Goal: Task Accomplishment & Management: Manage account settings

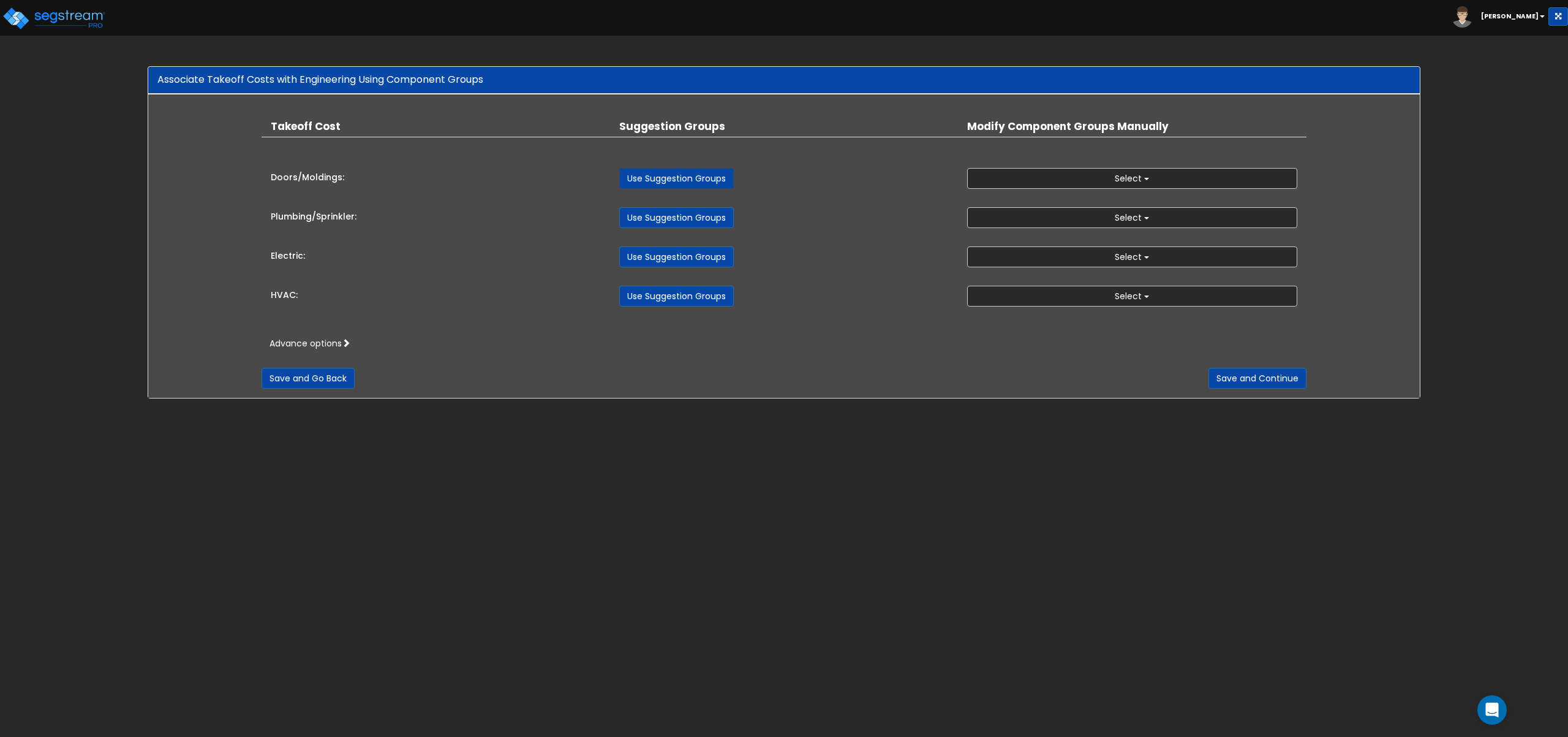
click at [655, 184] on link "Use Suggestion Groups" at bounding box center [677, 178] width 115 height 21
click at [654, 216] on link "Use Suggestion Groups" at bounding box center [677, 218] width 115 height 21
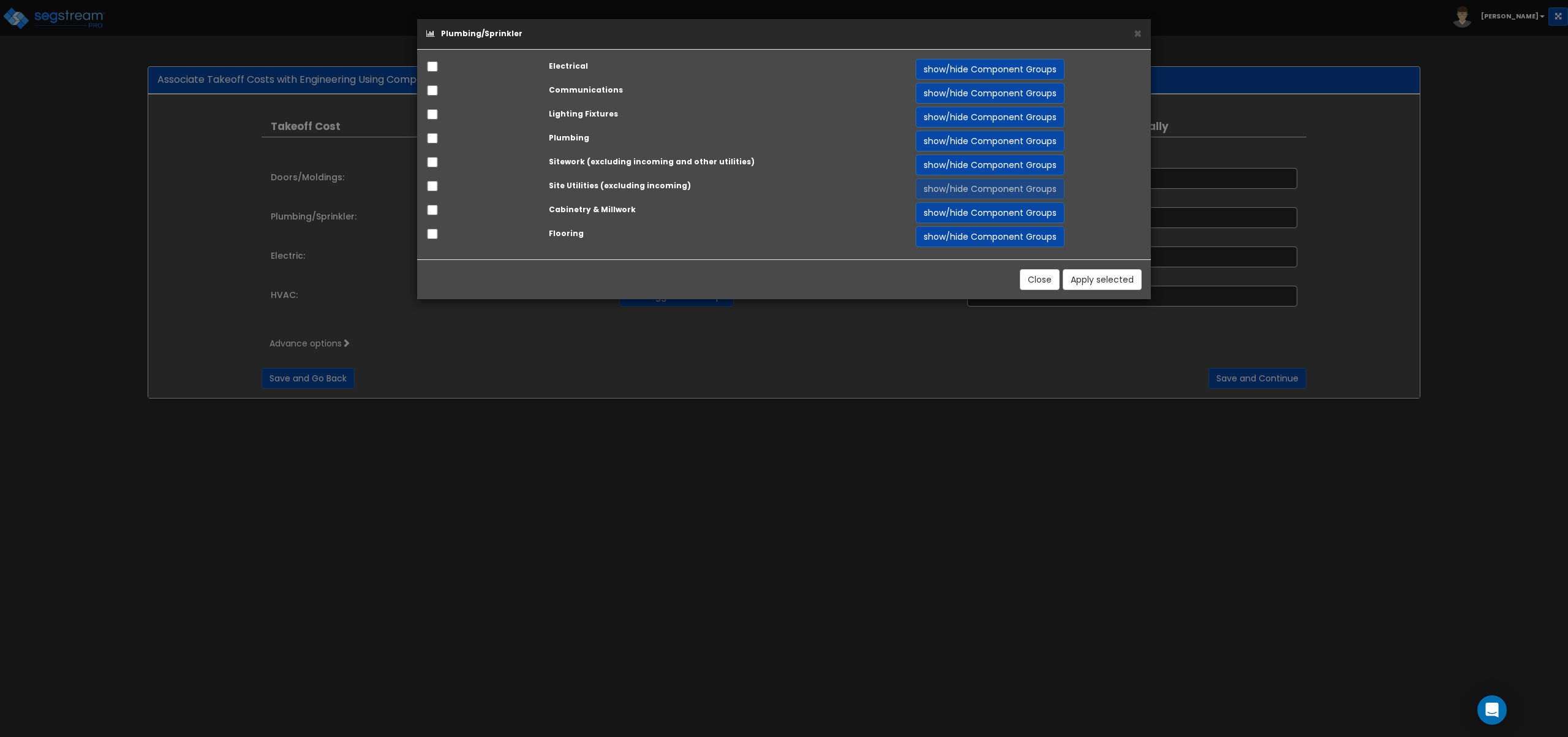
drag, startPoint x: 424, startPoint y: 97, endPoint x: 435, endPoint y: 87, distance: 14.9
click at [431, 94] on div at bounding box center [478, 91] width 123 height 17
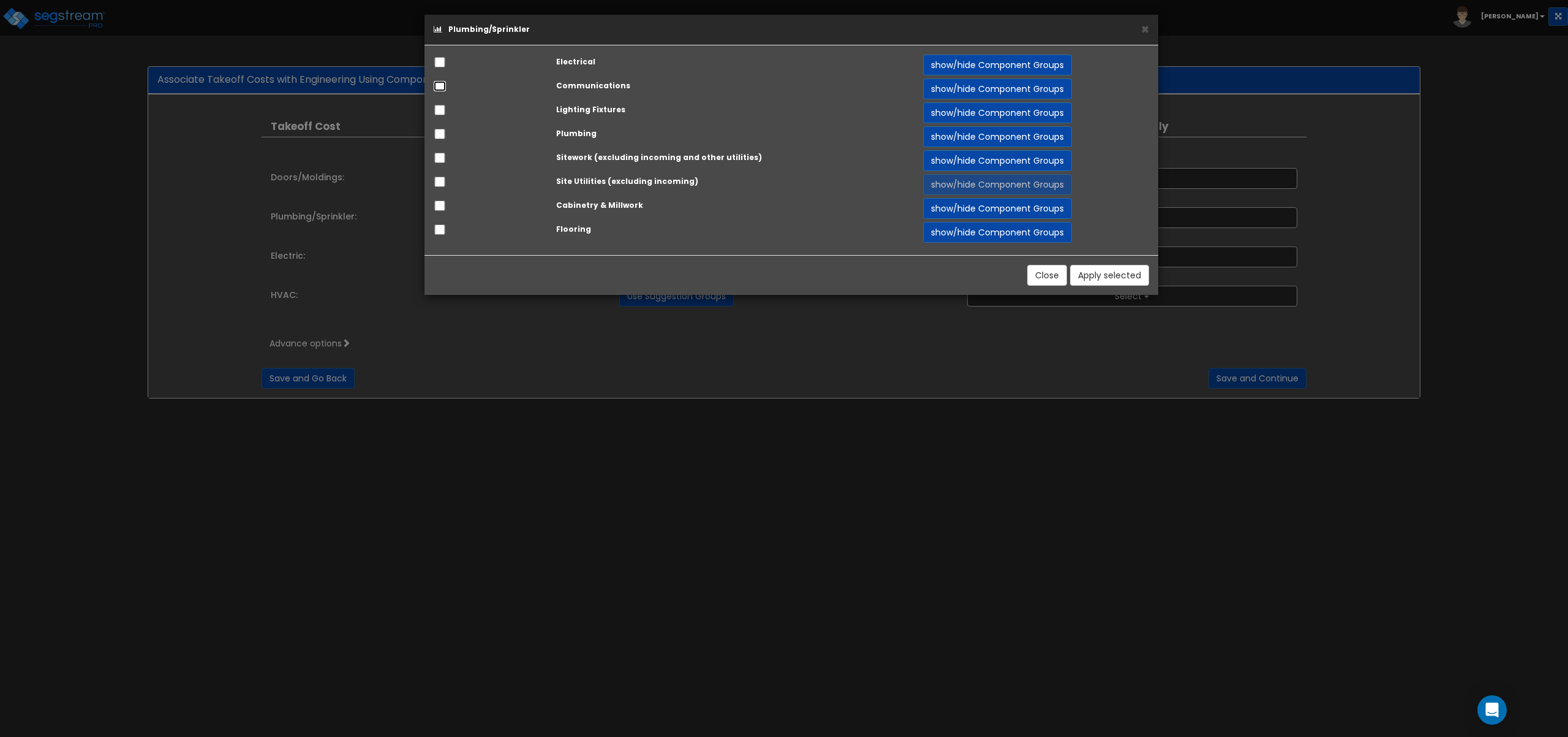
click at [435, 87] on input "checkbox" at bounding box center [440, 86] width 12 height 11
checkbox input "true"
drag, startPoint x: 436, startPoint y: 110, endPoint x: 442, endPoint y: 111, distance: 6.1
click at [439, 111] on input "checkbox" at bounding box center [440, 110] width 12 height 11
checkbox input "true"
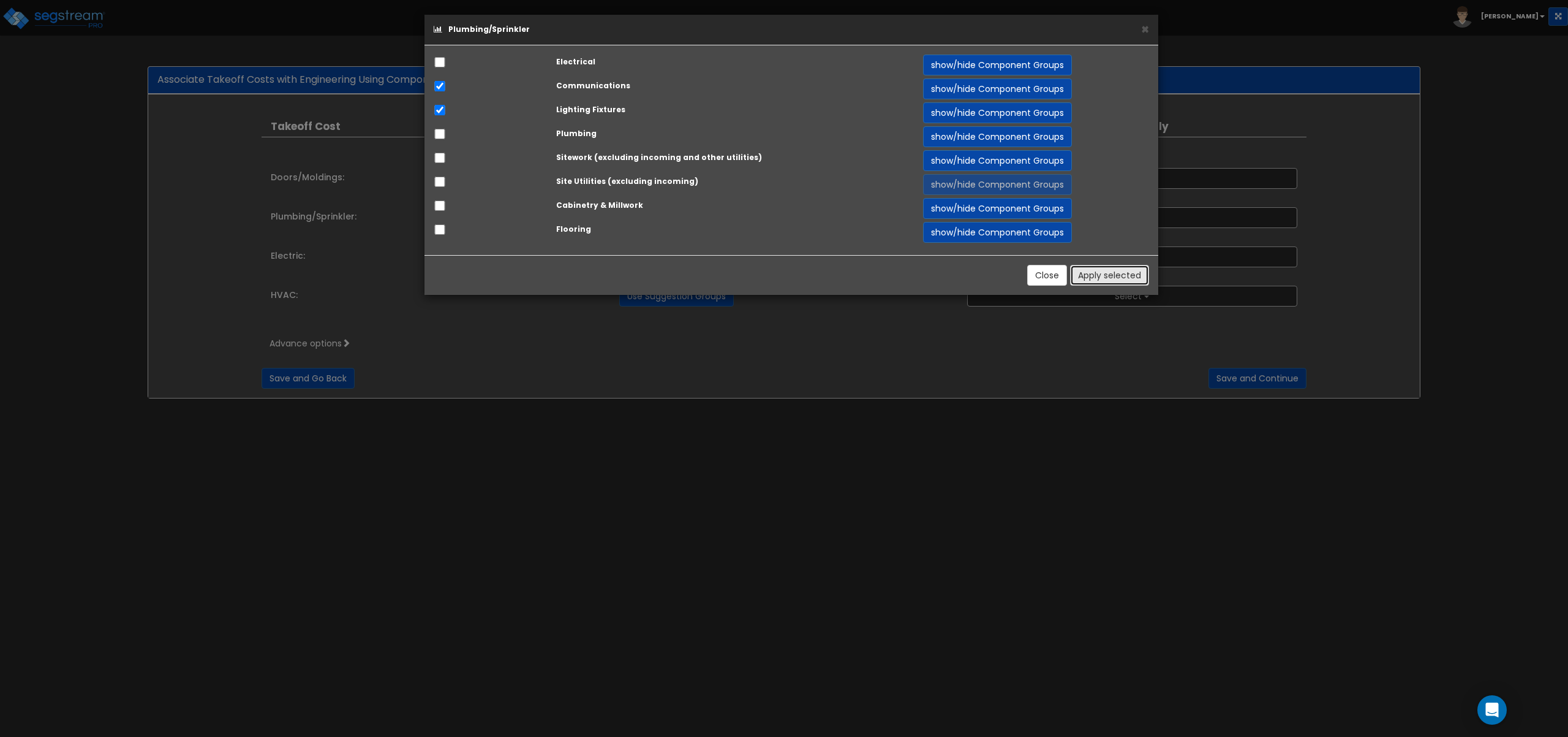
click at [1123, 274] on button "Apply selected" at bounding box center [1110, 275] width 79 height 21
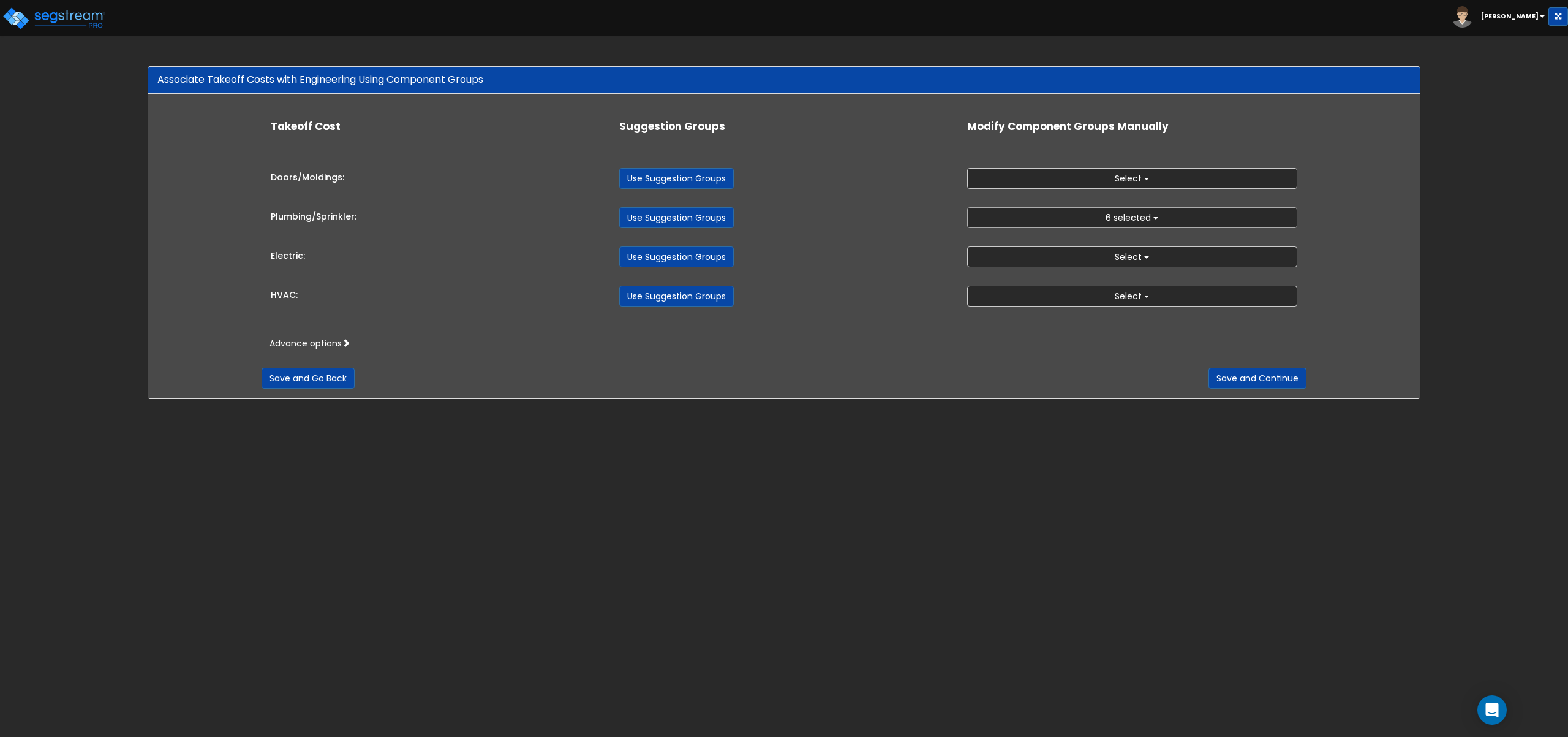
click at [1121, 214] on span "6 selected" at bounding box center [1128, 218] width 45 height 12
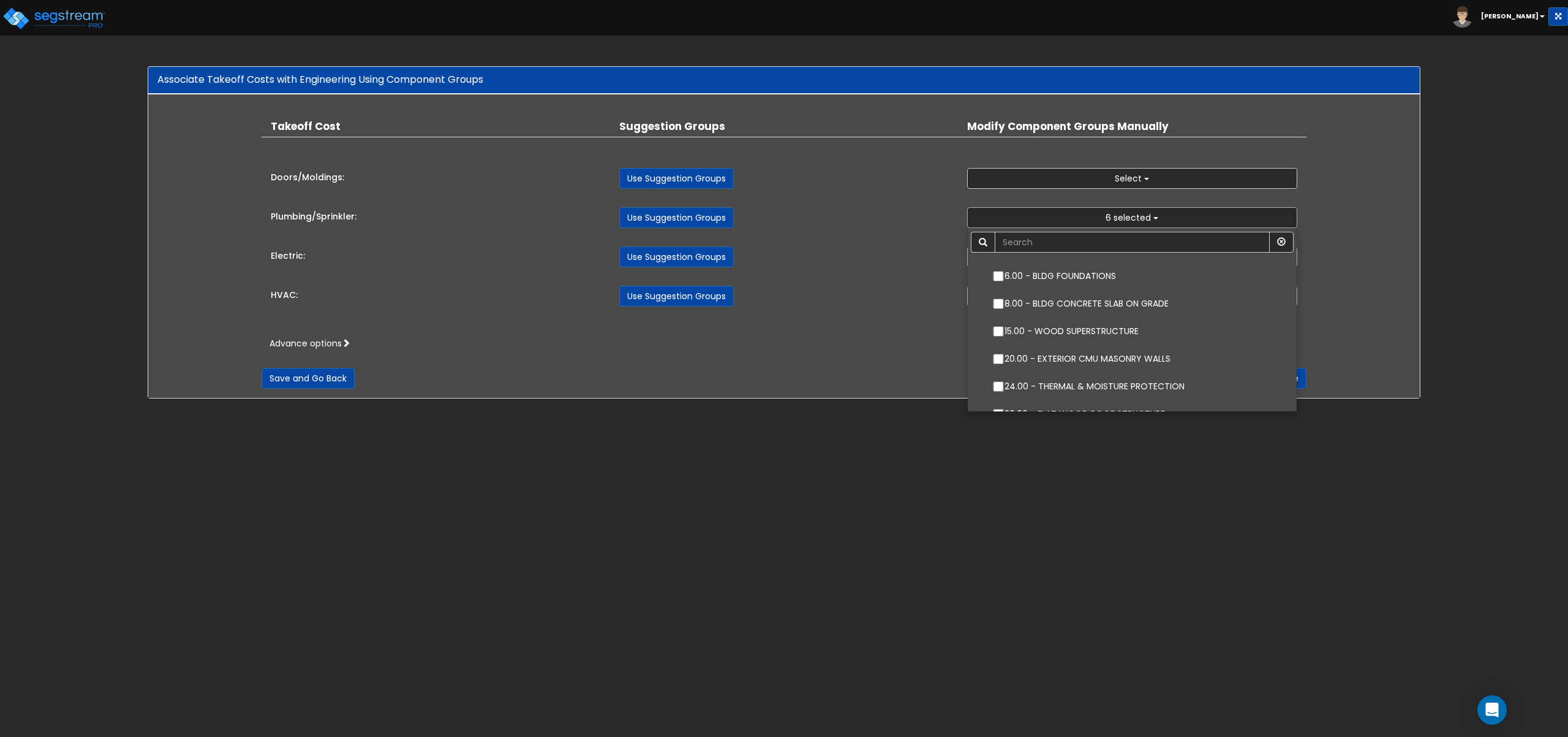
click at [761, 364] on div "Save and Go Back Save and Continue" at bounding box center [784, 369] width 1045 height 39
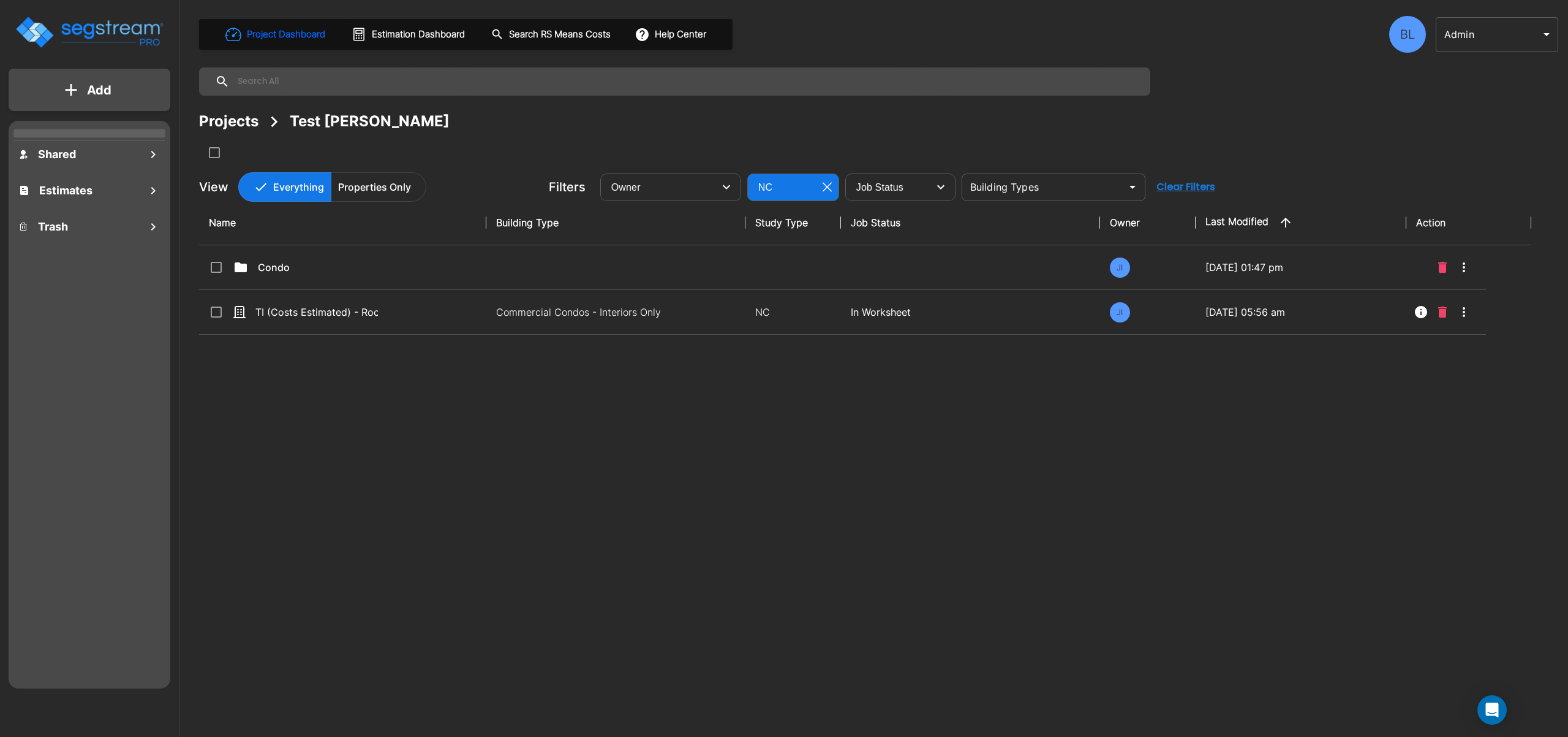
click at [1414, 49] on div "BL" at bounding box center [1408, 34] width 37 height 37
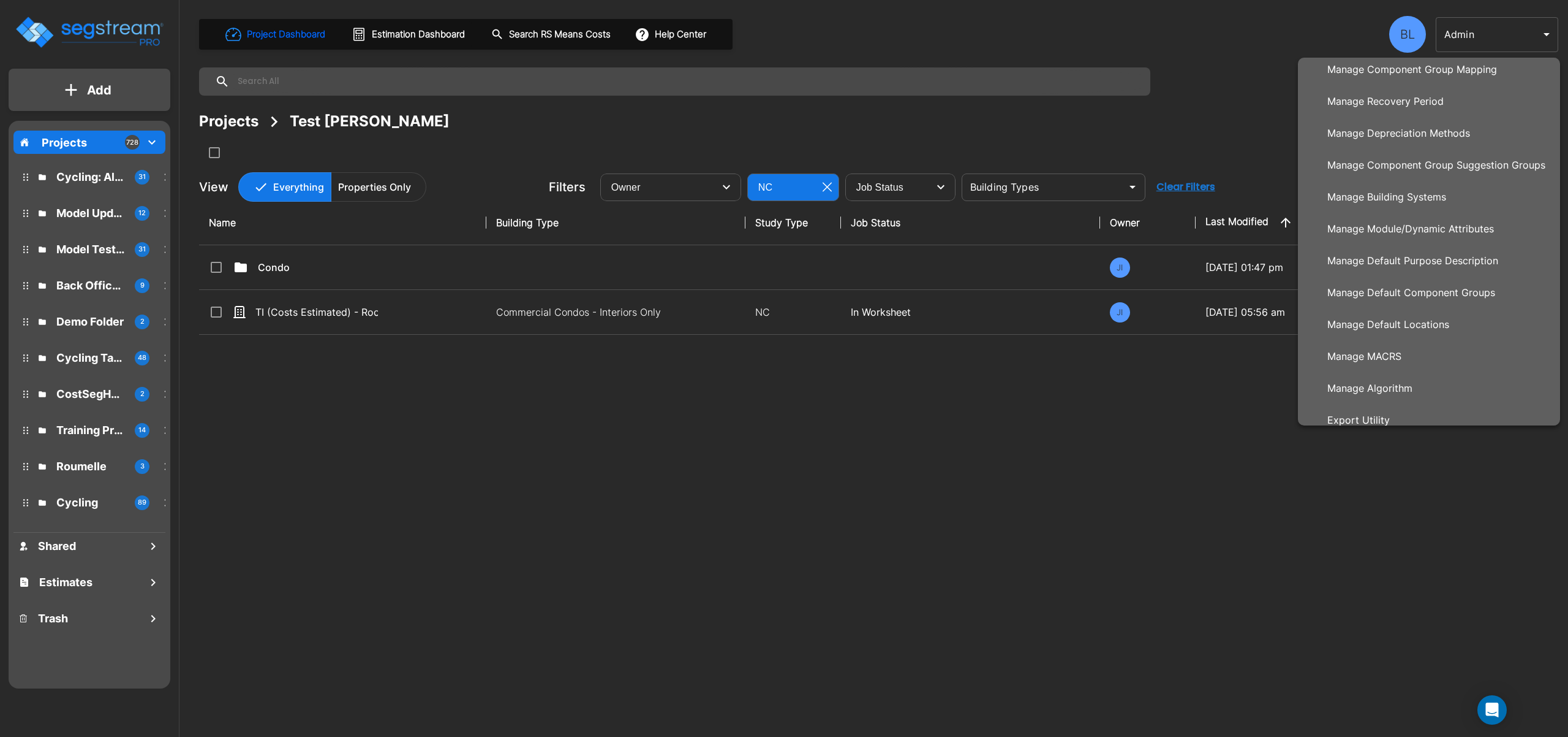
scroll to position [478, 0]
click at [1391, 372] on p "User Settings" at bounding box center [1359, 372] width 72 height 25
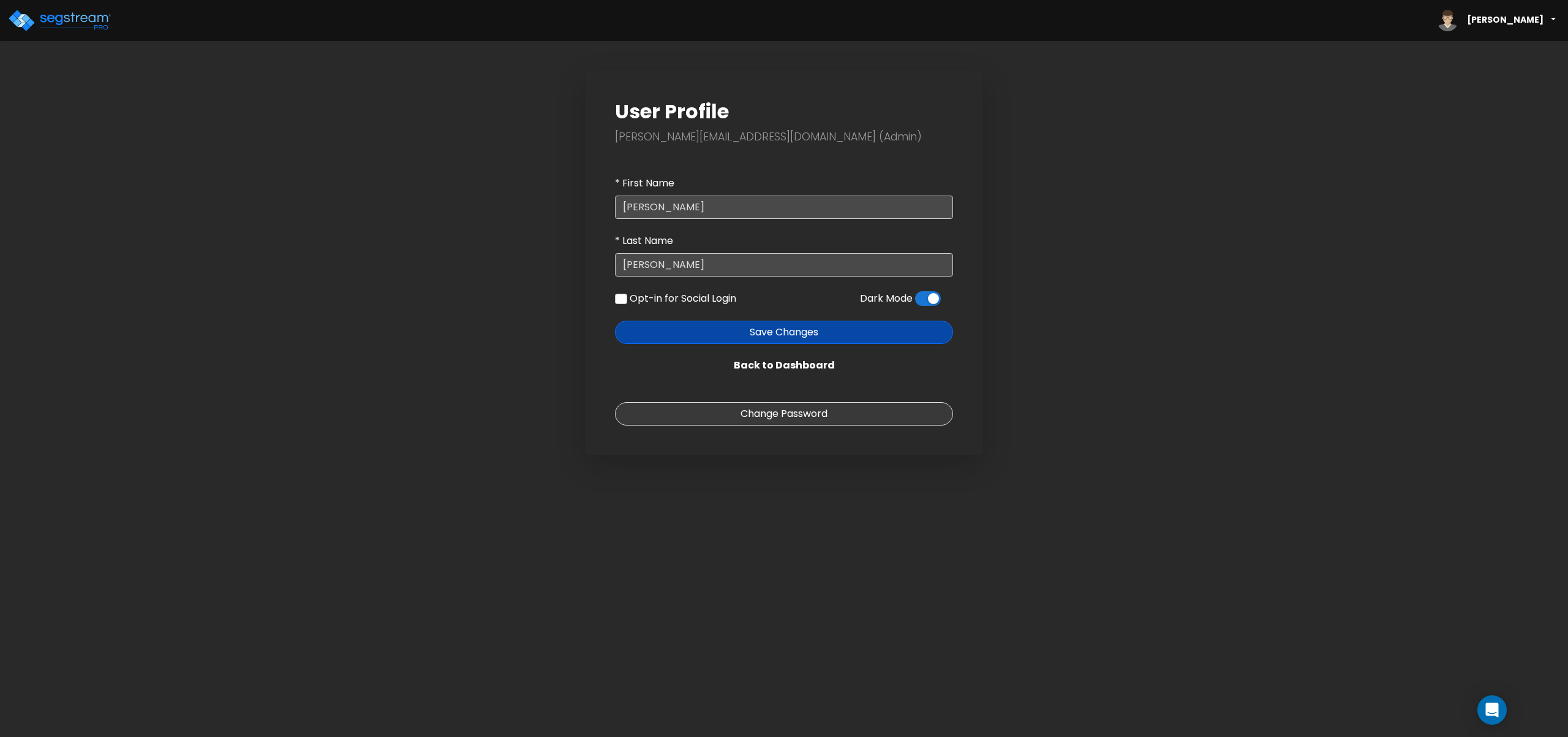
click at [925, 300] on span at bounding box center [927, 298] width 26 height 15
click at [915, 302] on input "checkbox" at bounding box center [915, 302] width 0 height 0
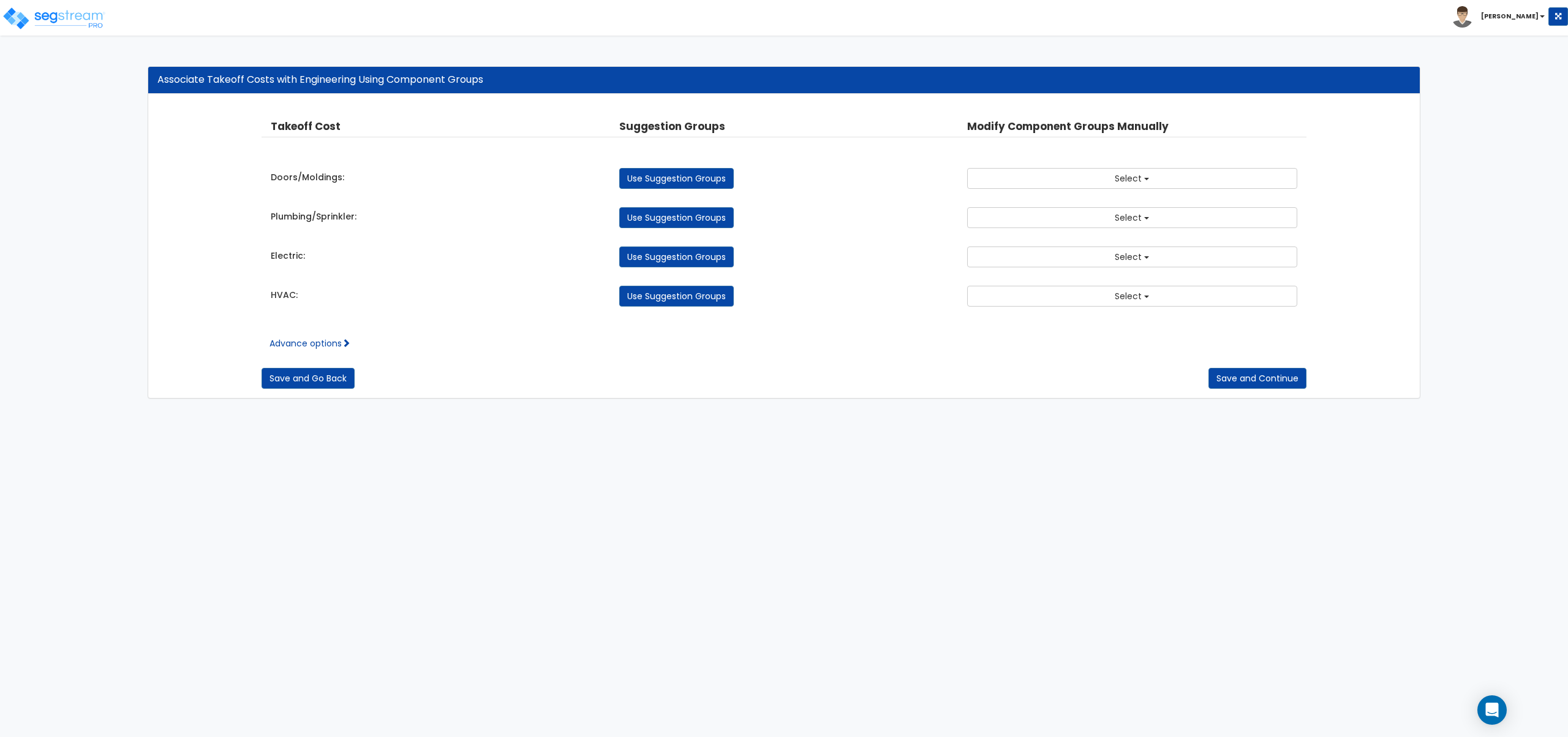
click at [329, 332] on div "Advance options Take Off Cost Select Doors/Moldings Plumbing/Sprinkler Electric…" at bounding box center [784, 334] width 1045 height 31
click at [340, 352] on div "Save and Go Back Save and Continue" at bounding box center [784, 369] width 1045 height 39
click at [347, 342] on span at bounding box center [346, 342] width 9 height 9
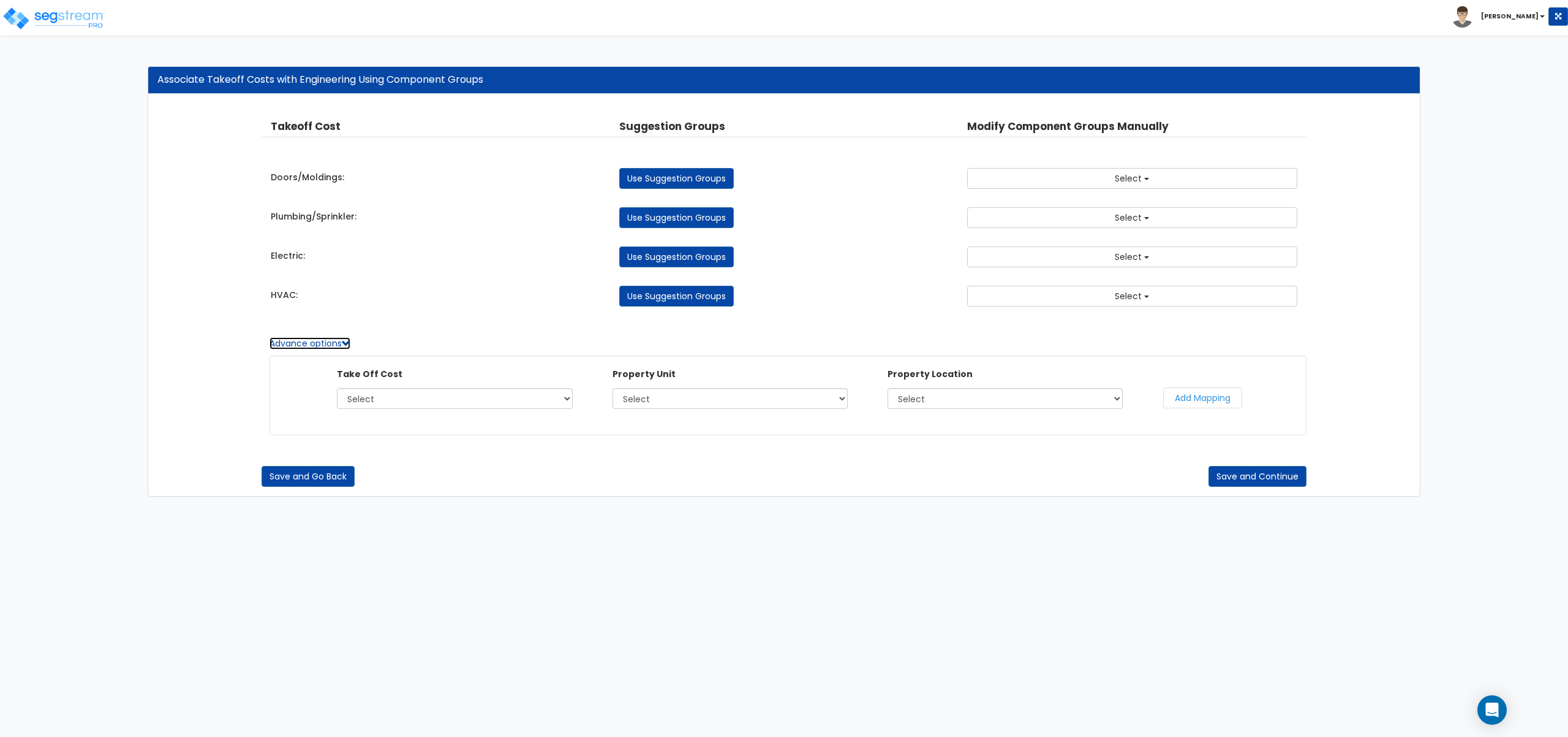
click at [332, 343] on link "Advance options" at bounding box center [310, 343] width 81 height 12
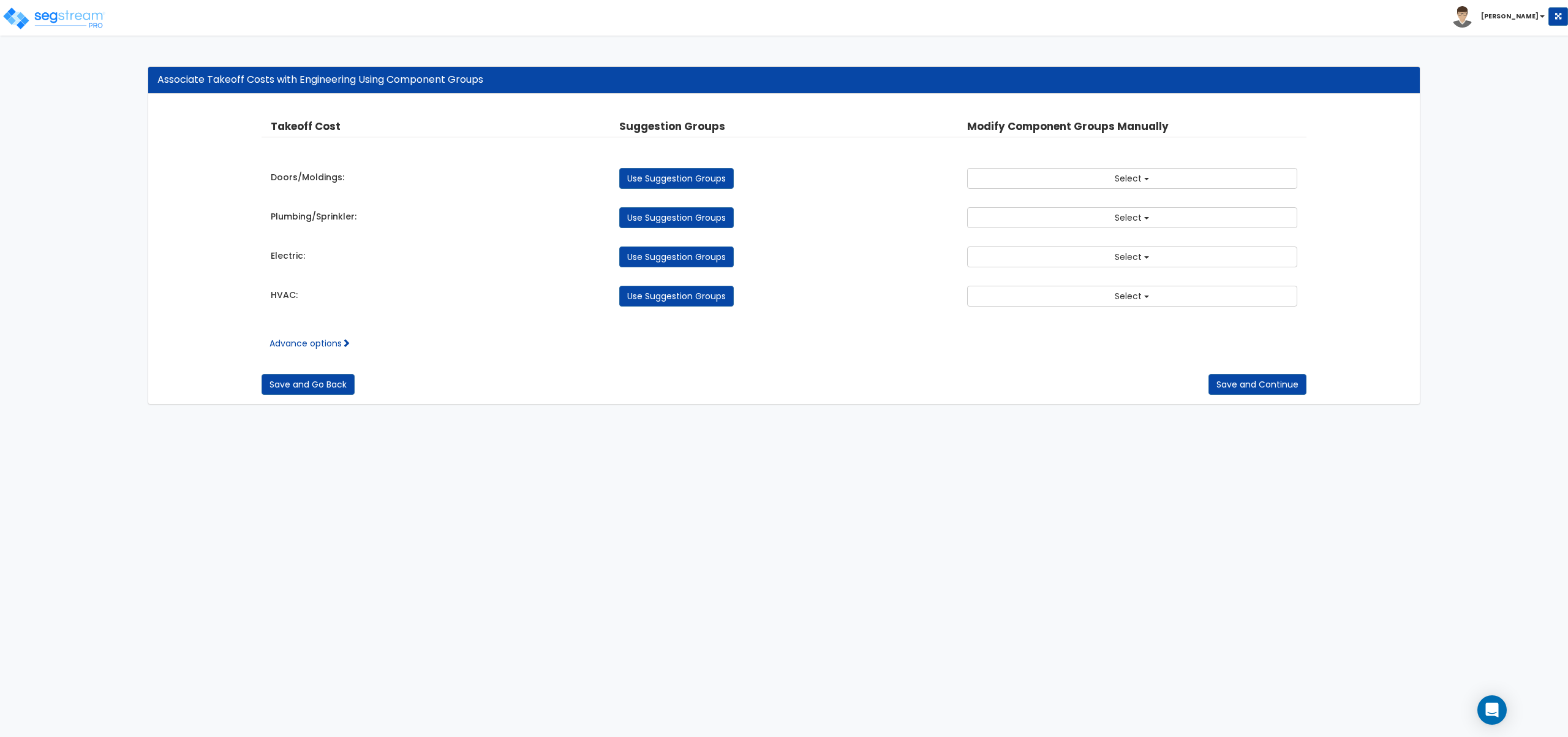
click at [482, 269] on div "Takeoff Cost Property Unit Property Location Suggestion Groups Modify Component…" at bounding box center [784, 213] width 1045 height 212
